Goal: Download file/media

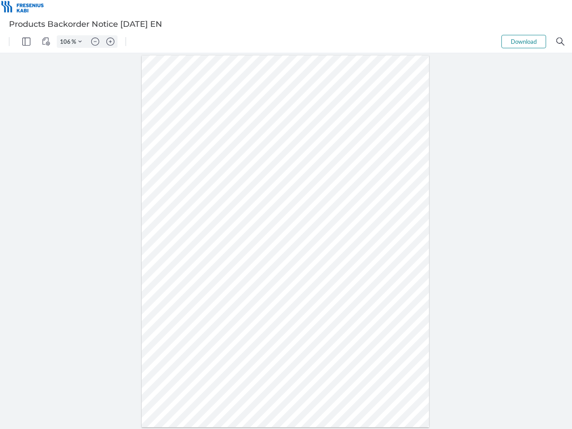
click at [26, 42] on img "Panel" at bounding box center [26, 42] width 8 height 8
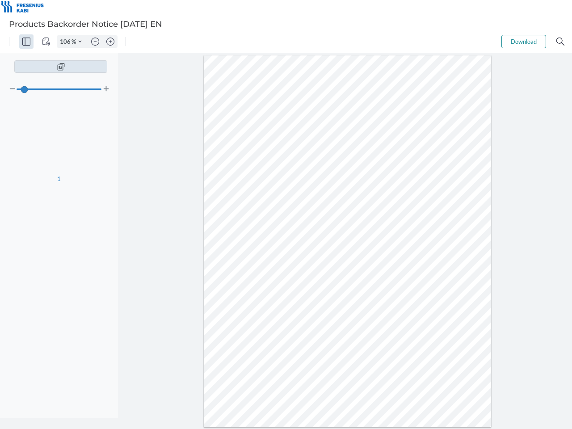
click at [46, 42] on img "View Controls" at bounding box center [46, 42] width 8 height 8
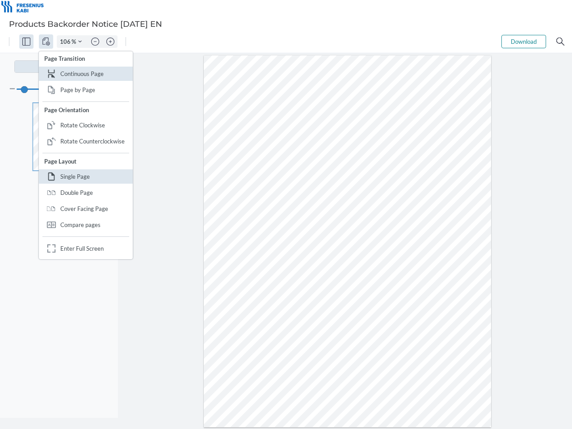
click at [67, 42] on input "106" at bounding box center [64, 42] width 14 height 8
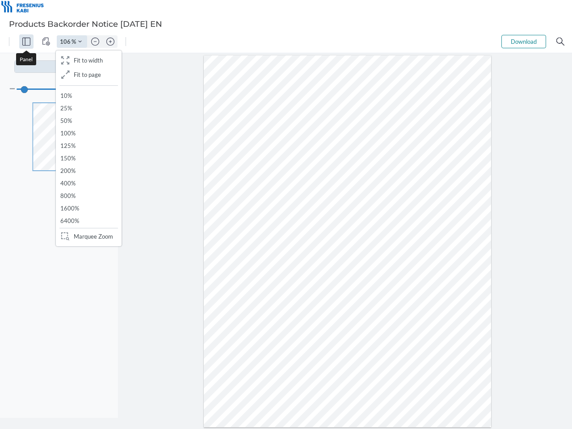
click at [80, 42] on img "Zoom Controls" at bounding box center [80, 42] width 4 height 4
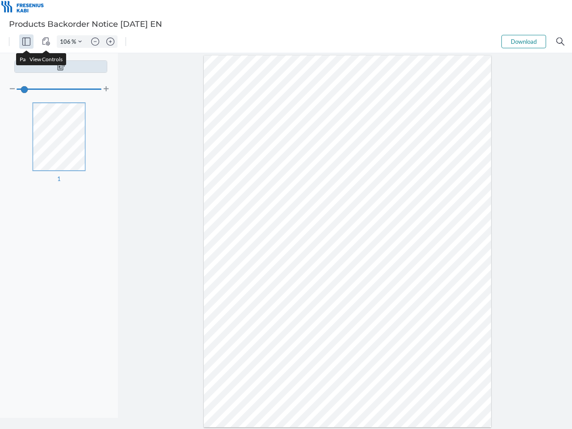
click at [95, 42] on img "Zoom out" at bounding box center [95, 42] width 8 height 8
click at [110, 42] on img "Zoom in" at bounding box center [110, 42] width 8 height 8
type input "106"
click at [524, 42] on button "Download" at bounding box center [523, 41] width 45 height 13
click at [560, 42] on img "Search" at bounding box center [560, 42] width 8 height 8
